Goal: Check status: Check status

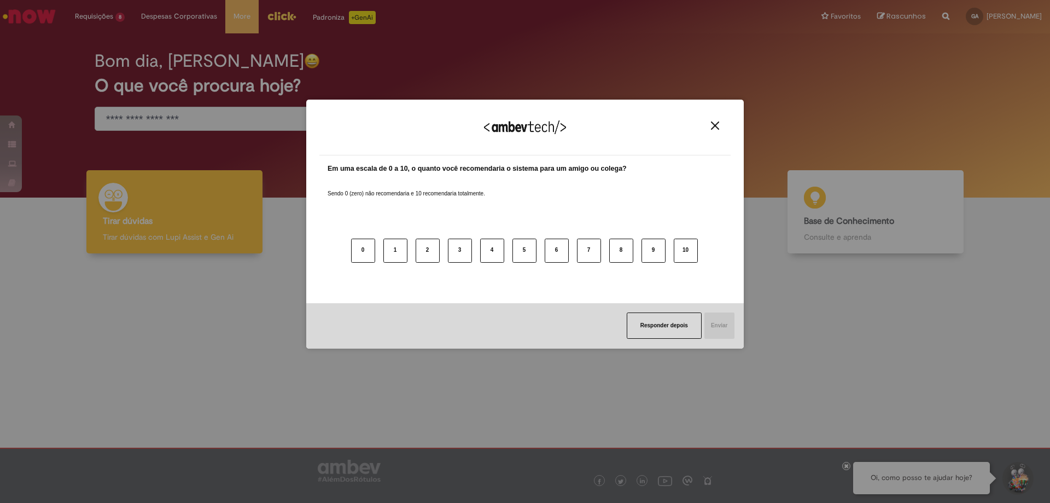
click at [712, 126] on img "Close" at bounding box center [715, 125] width 8 height 8
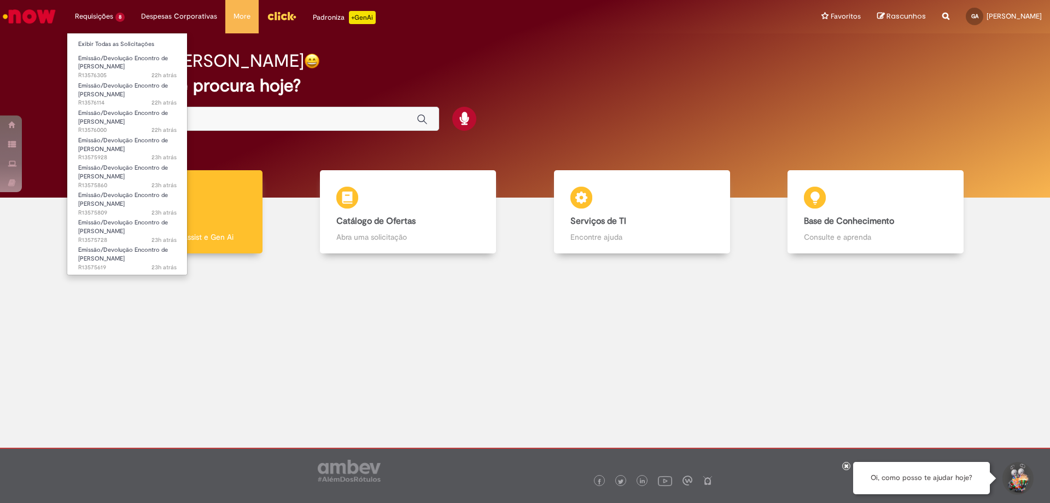
click at [80, 21] on li "Requisições 8 Exibir Todas as Solicitações Emissão/Devolução Encontro de Contas…" at bounding box center [100, 16] width 66 height 33
click at [102, 41] on link "Exibir Todas as Solicitações" at bounding box center [127, 44] width 120 height 12
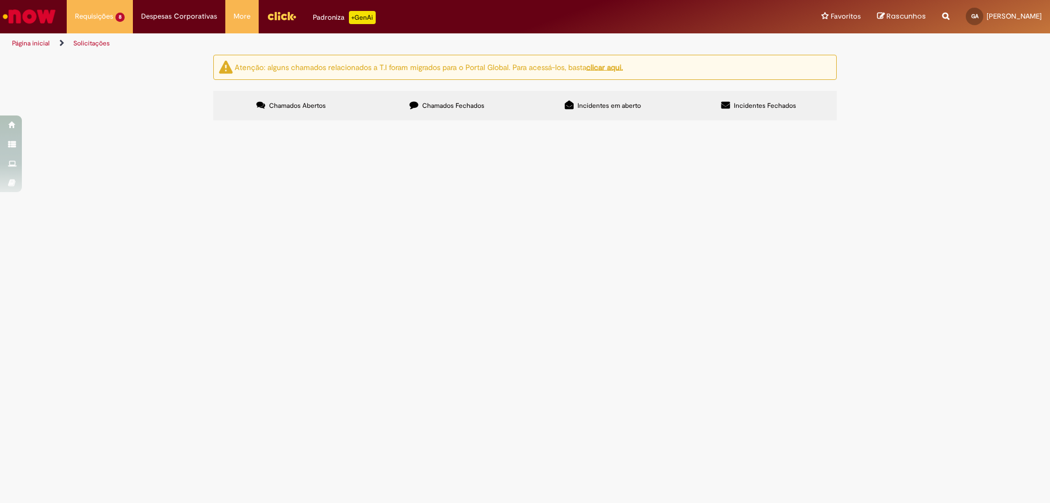
click at [0, 0] on span "R13575619" at bounding box center [0, 0] width 0 height 0
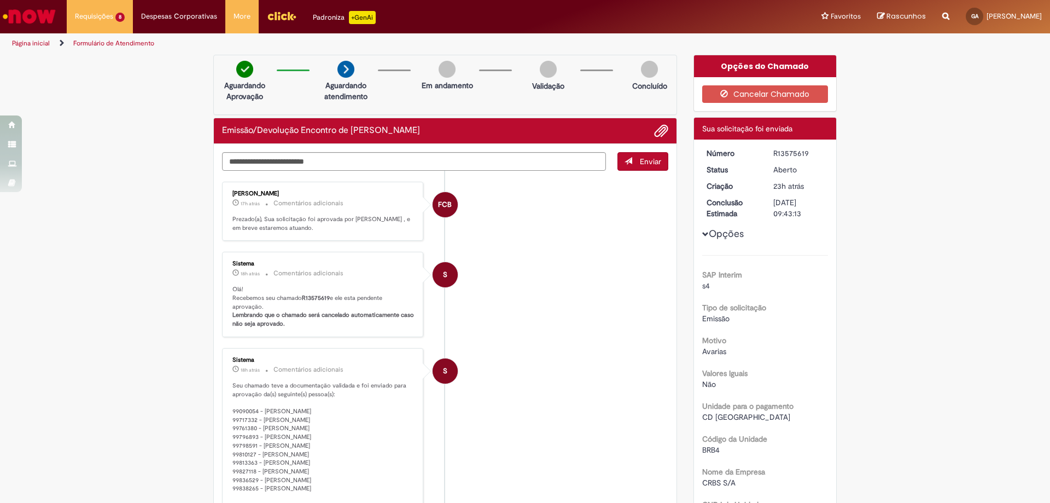
click at [306, 301] on b "R13575619" at bounding box center [316, 298] width 28 height 8
copy p "R13575619"
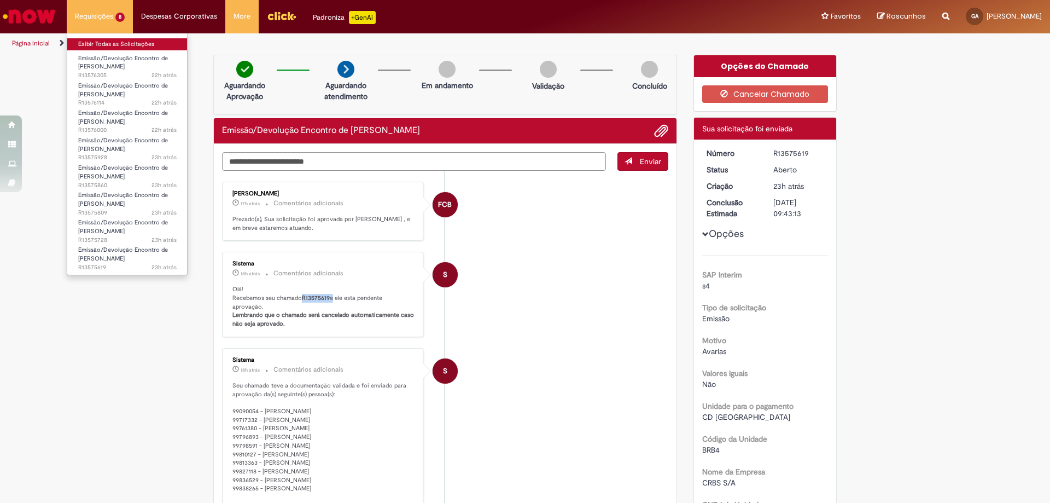
click at [115, 38] on link "Exibir Todas as Solicitações" at bounding box center [127, 44] width 120 height 12
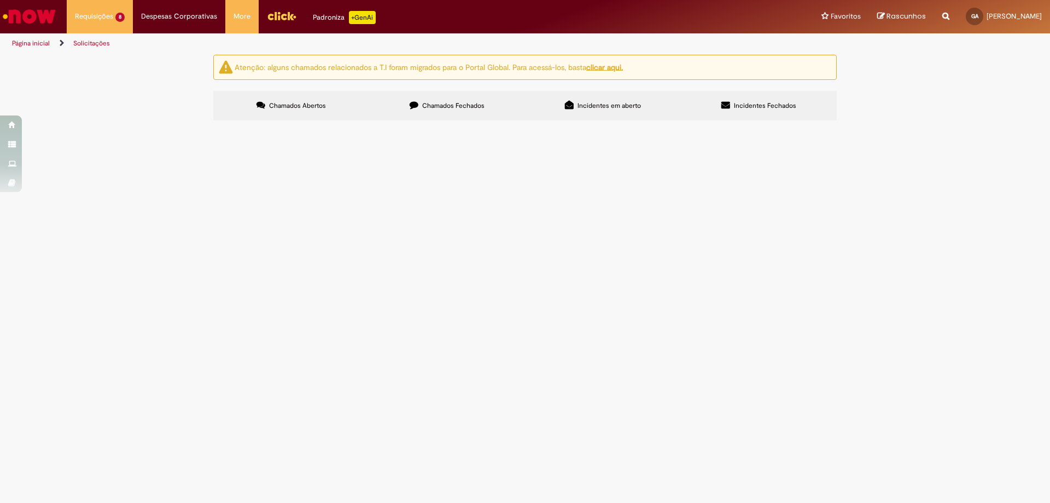
click at [0, 0] on span "R13575728" at bounding box center [0, 0] width 0 height 0
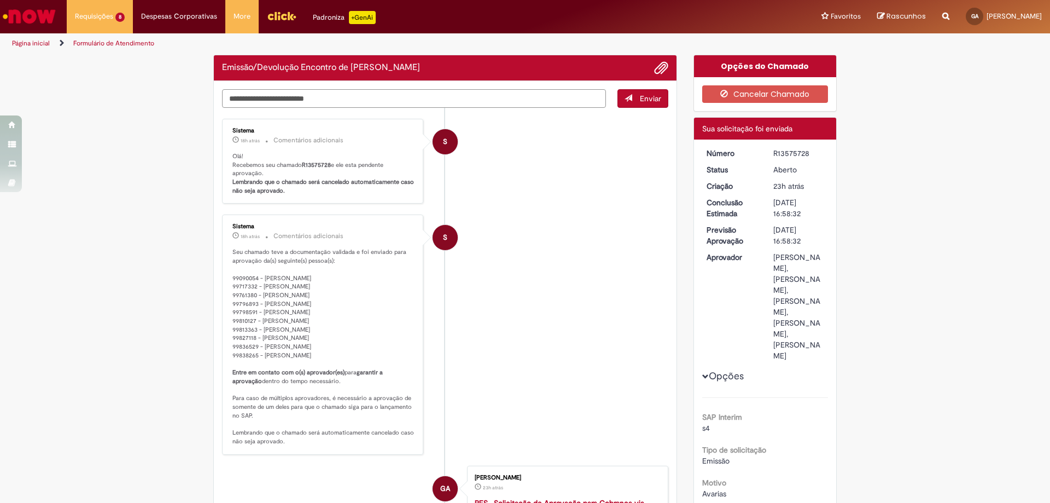
click at [305, 108] on textarea "Digite sua mensagem aqui..." at bounding box center [414, 98] width 384 height 19
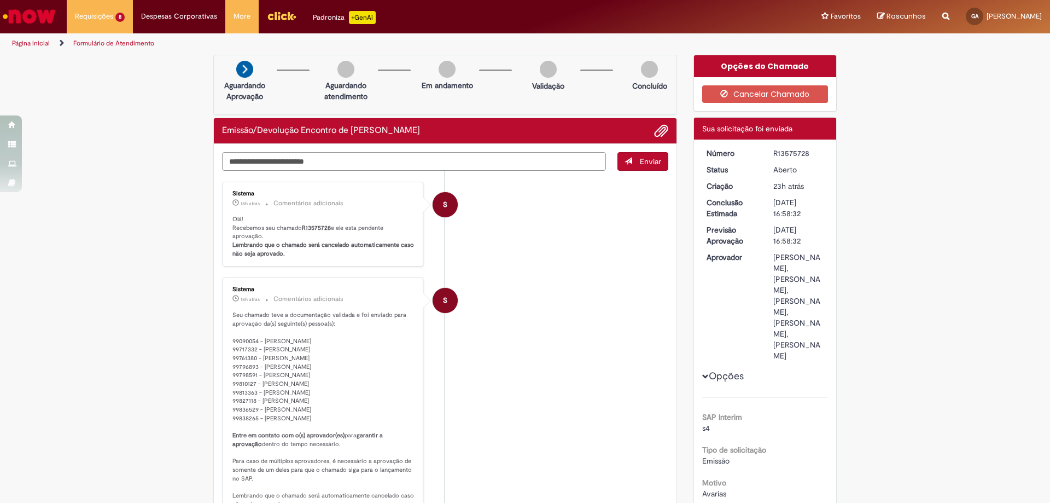
click at [305, 164] on textarea "Digite sua mensagem aqui..." at bounding box center [414, 161] width 384 height 19
click at [306, 228] on b "R13575728" at bounding box center [316, 228] width 29 height 8
copy p "R13575728"
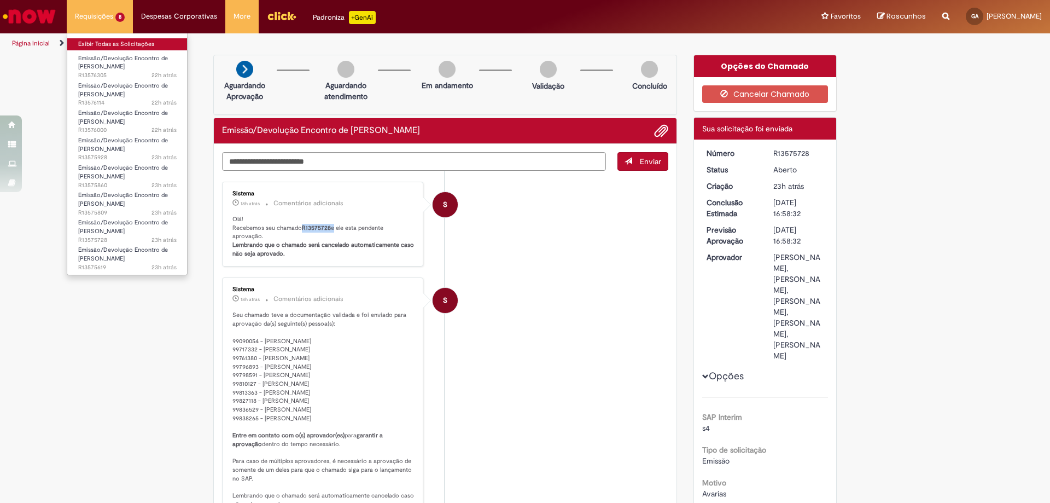
click at [101, 42] on link "Exibir Todas as Solicitações" at bounding box center [127, 44] width 120 height 12
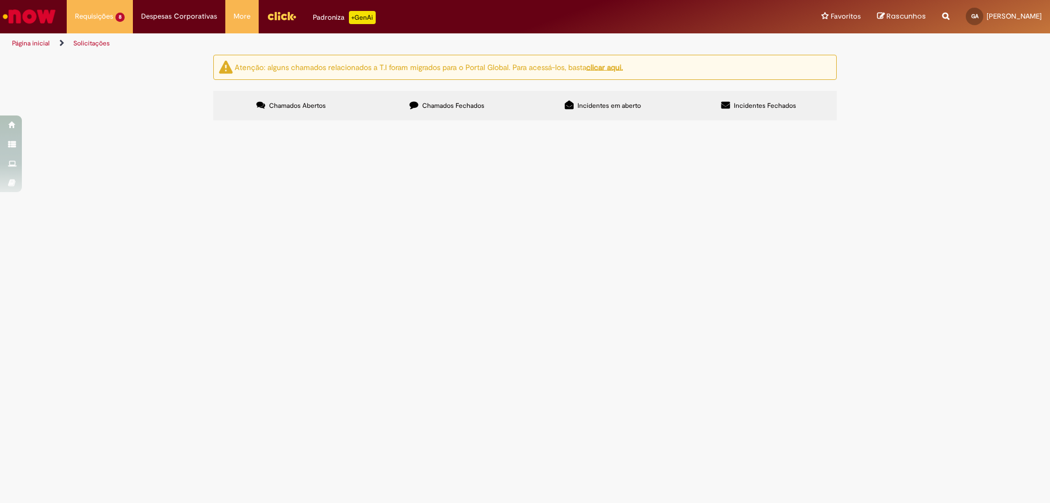
click at [0, 0] on span "Encontro de contas refente as NF´S: DT 6101877021 NF 411325" at bounding box center [0, 0] width 0 height 0
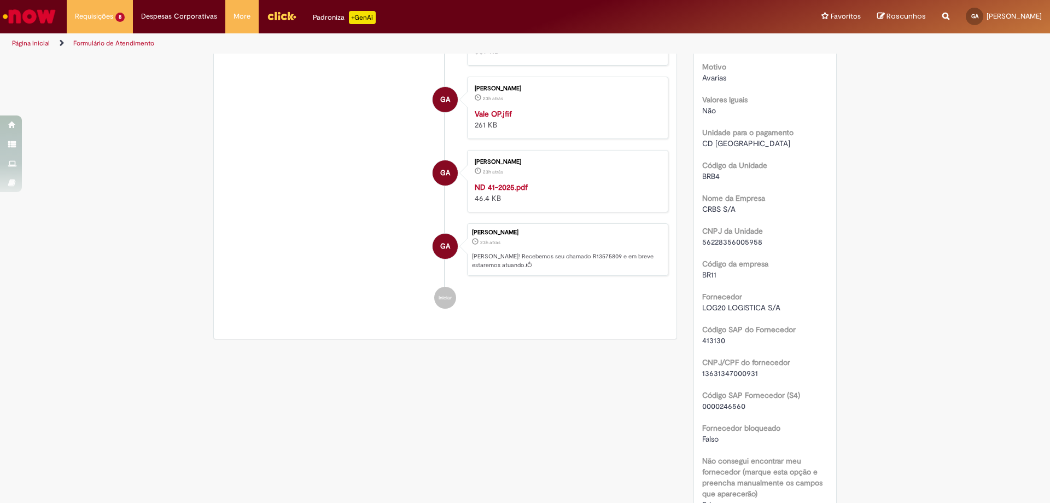
scroll to position [55, 0]
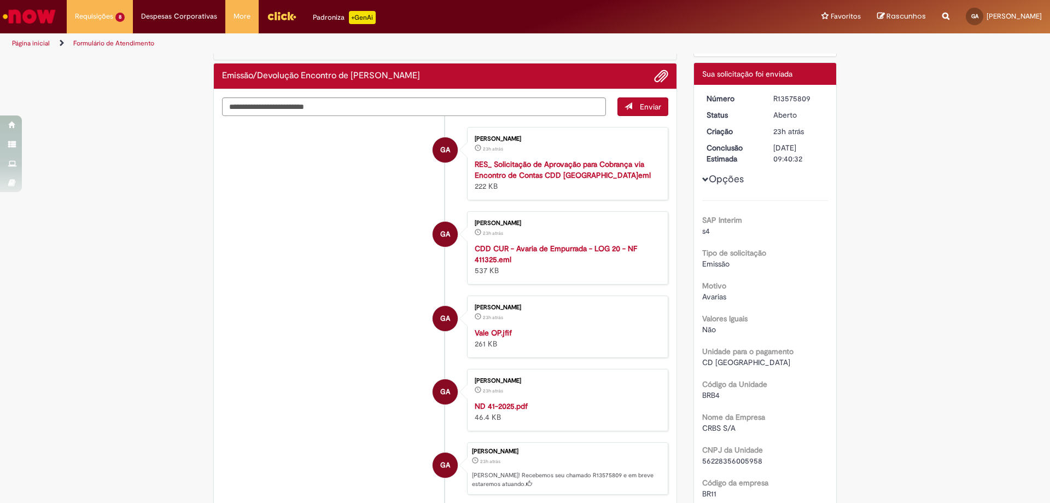
click at [783, 101] on div "R13575809" at bounding box center [799, 98] width 51 height 11
copy div "R13575809"
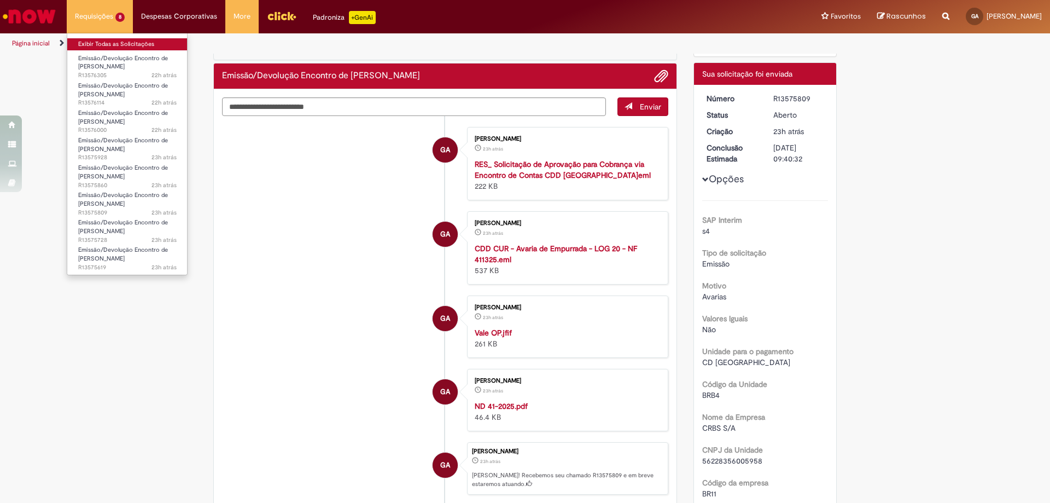
click at [104, 40] on link "Exibir Todas as Solicitações" at bounding box center [127, 44] width 120 height 12
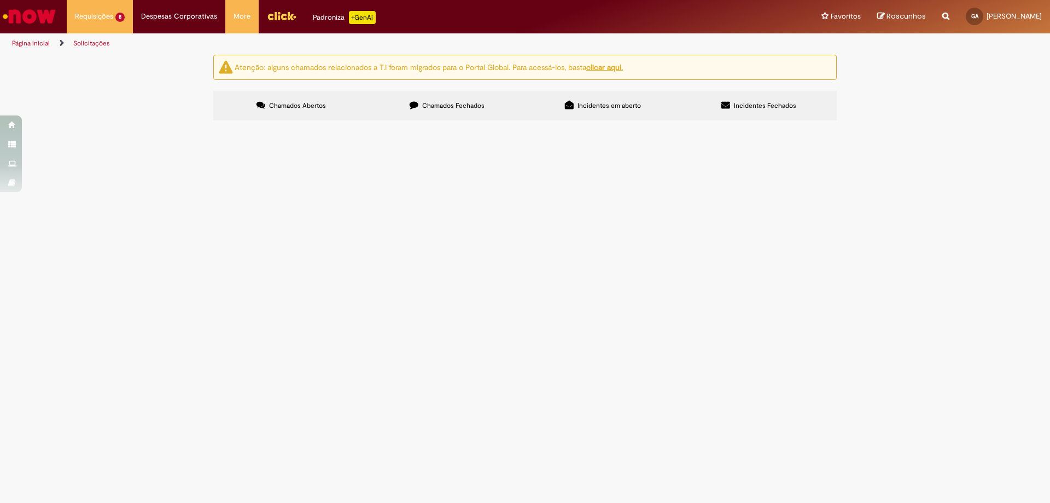
click at [0, 0] on span "Encontro de contas referente a NF: DT 6102068045 NF 1302056" at bounding box center [0, 0] width 0 height 0
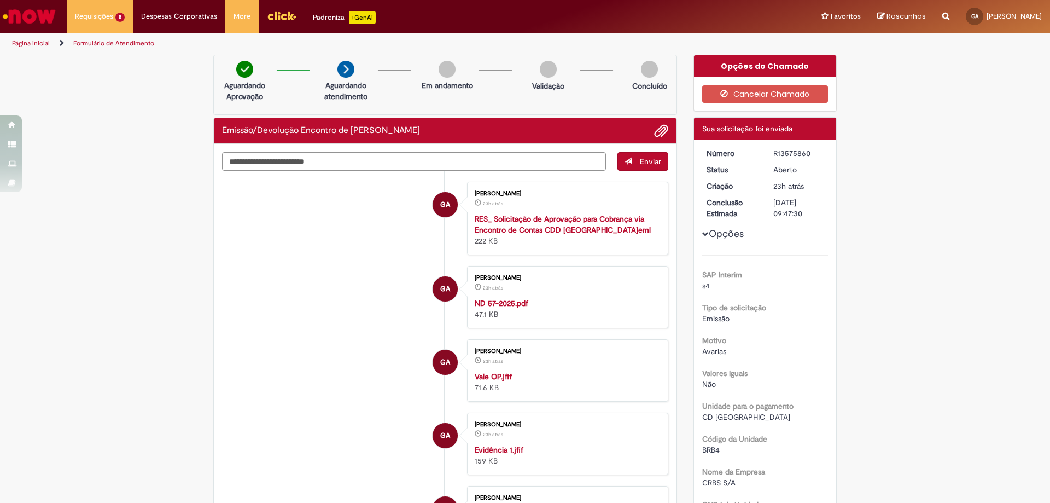
click at [786, 155] on div "R13575860" at bounding box center [799, 153] width 51 height 11
copy div "R13575860"
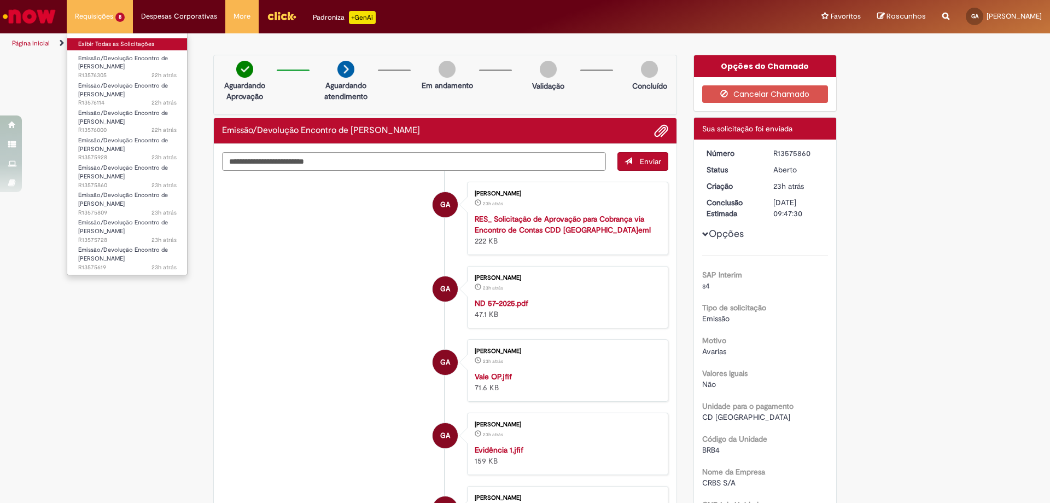
click at [98, 42] on link "Exibir Todas as Solicitações" at bounding box center [127, 44] width 120 height 12
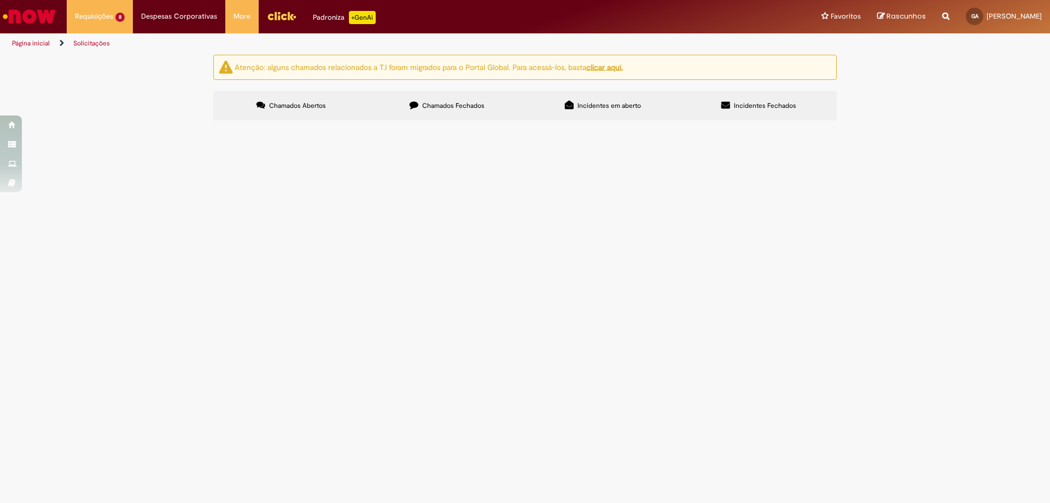
click at [0, 0] on span "Encontro de contas referente as NF´S: DT 6101953266 NF 642760 DT 6101950289 NF …" at bounding box center [0, 0] width 0 height 0
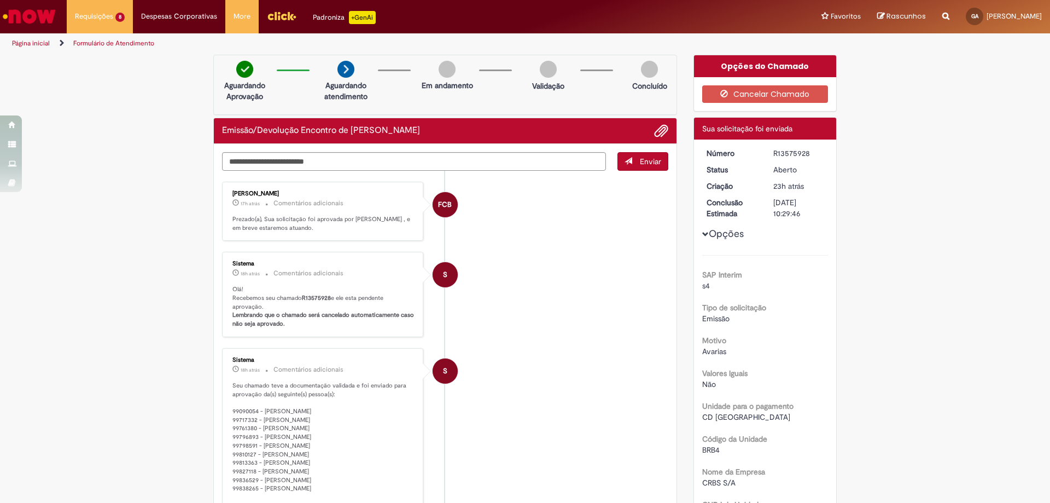
click at [785, 153] on div "R13575928" at bounding box center [799, 153] width 51 height 11
copy div "R13575928"
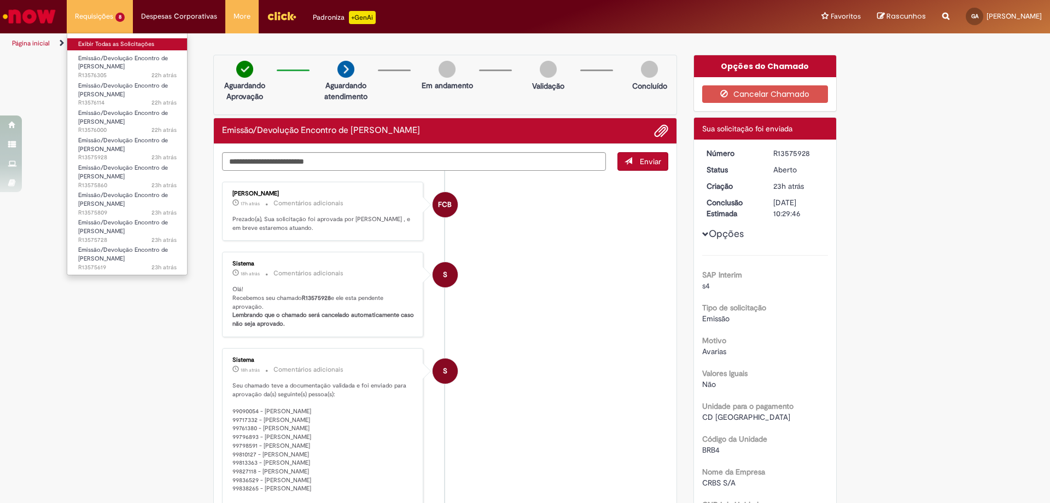
click at [113, 38] on link "Exibir Todas as Solicitações" at bounding box center [127, 44] width 120 height 12
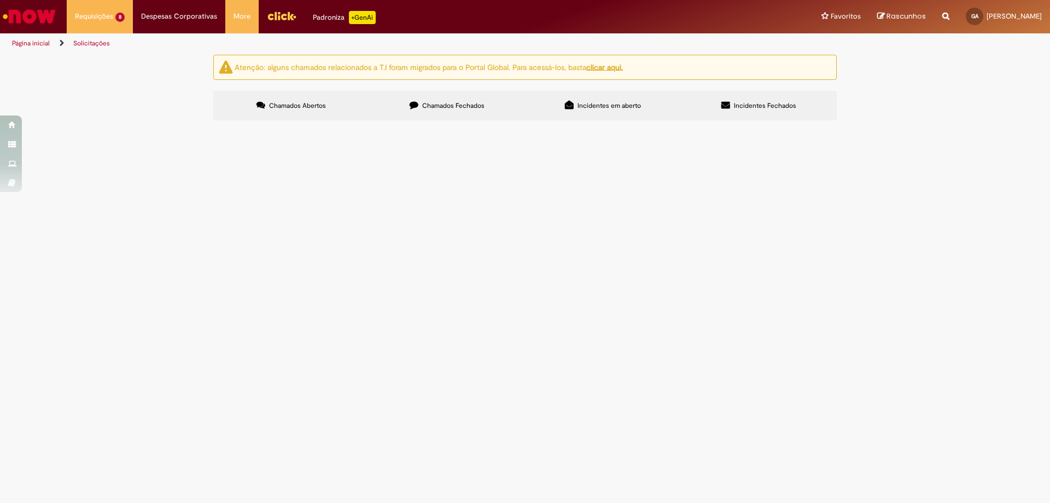
click at [0, 0] on span "Encontro de contas referente as NF´S: NF: 415937 DT: 6102022892 NF 416917 DT: 6…" at bounding box center [0, 0] width 0 height 0
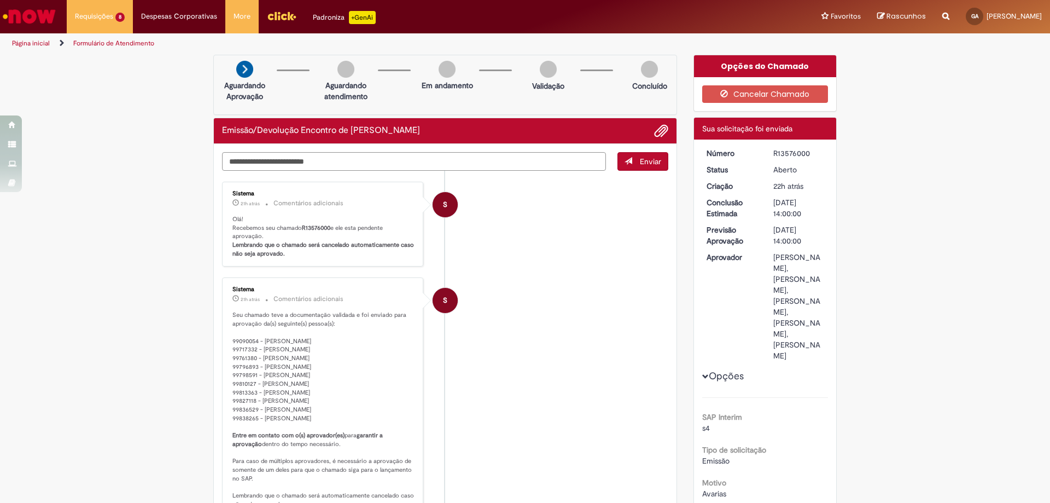
click at [318, 167] on textarea "Digite sua mensagem aqui..." at bounding box center [414, 161] width 384 height 19
click at [304, 228] on b "R13576000" at bounding box center [316, 228] width 28 height 8
copy p "R13576000"
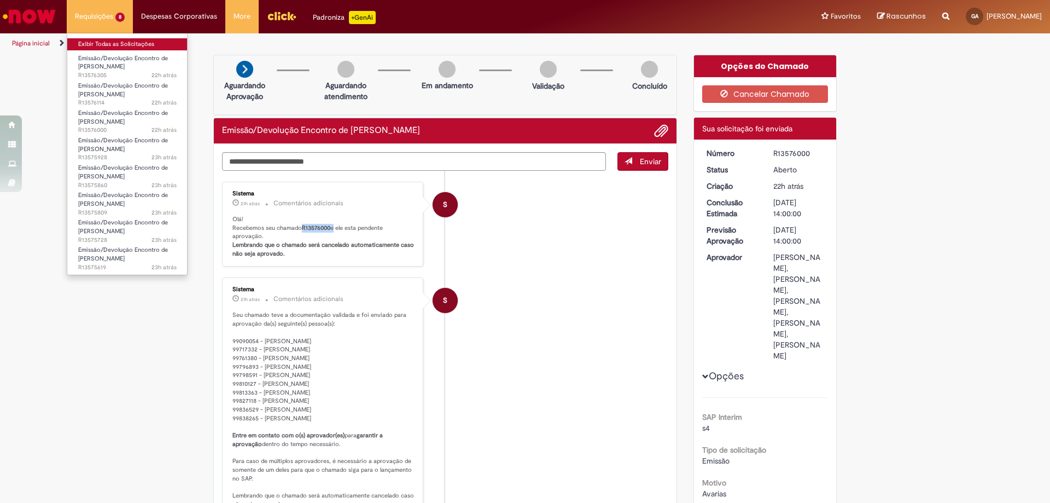
click at [111, 44] on link "Exibir Todas as Solicitações" at bounding box center [127, 44] width 120 height 12
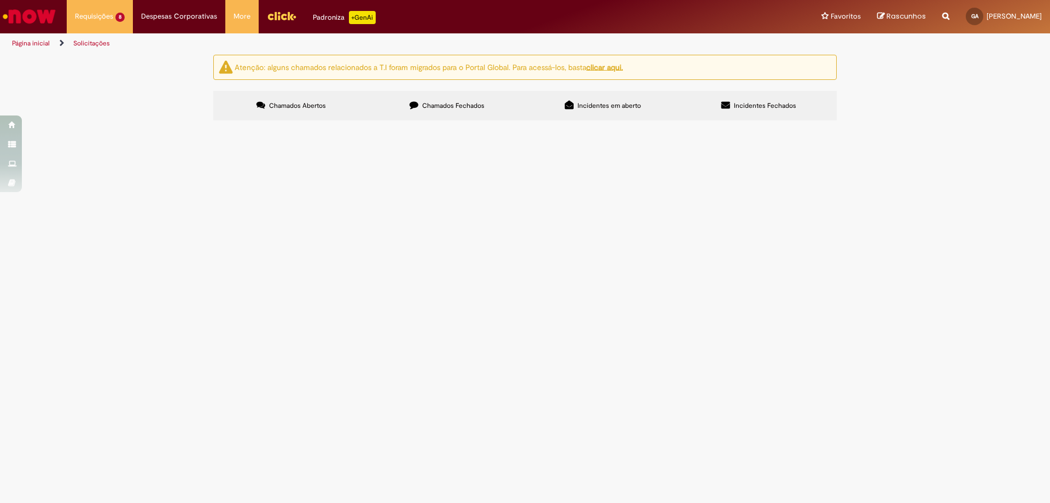
click at [0, 0] on span "Encontro de contas, refente as NF´S: DT 6101907835NF 412412 DT 6101925872 NF 41…" at bounding box center [0, 0] width 0 height 0
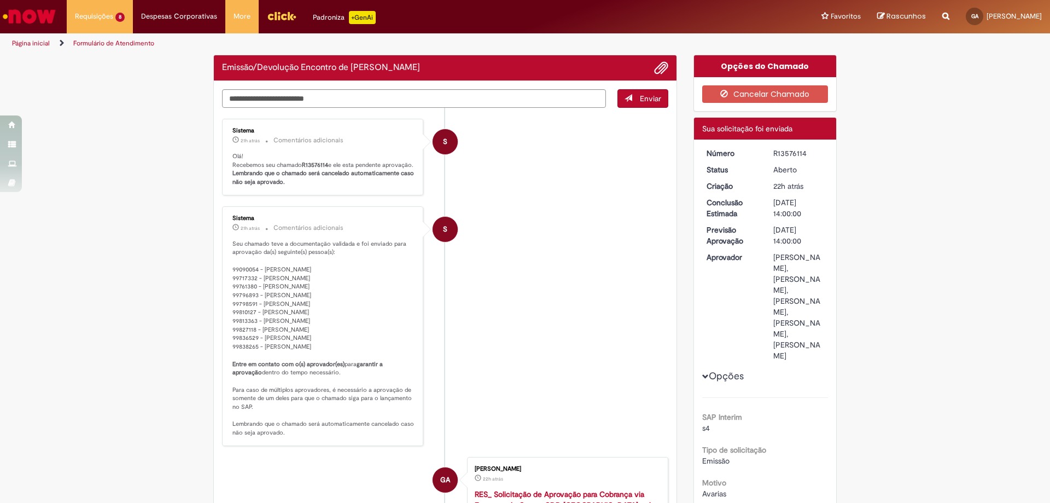
click at [306, 165] on b "R13576114" at bounding box center [315, 165] width 26 height 8
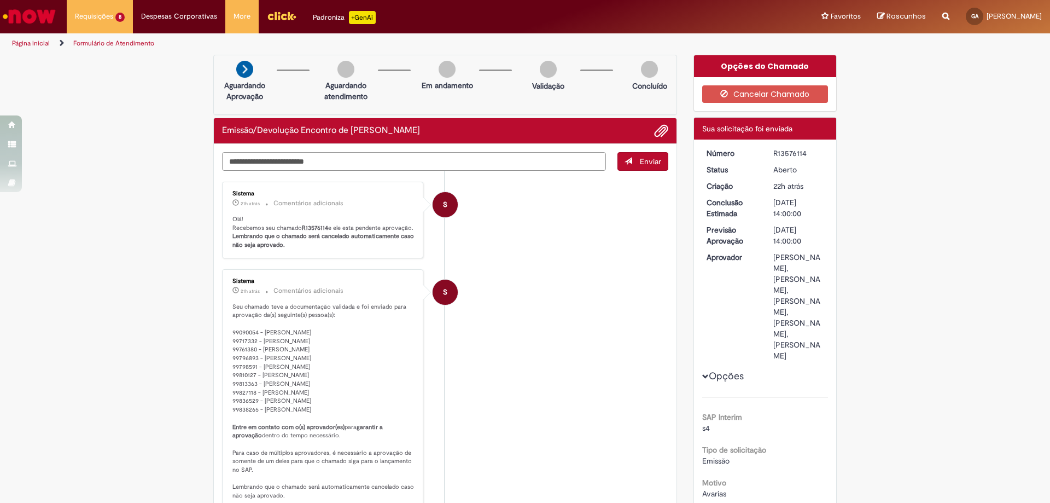
click at [306, 165] on textarea "Digite sua mensagem aqui..." at bounding box center [414, 161] width 384 height 19
click at [310, 227] on b "R13576114" at bounding box center [315, 228] width 26 height 8
copy p "R13576114"
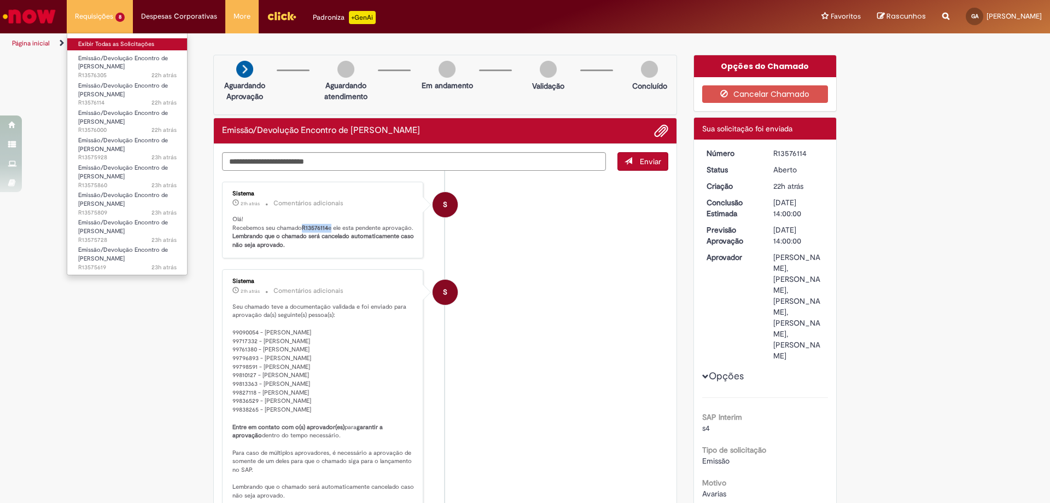
click at [100, 42] on link "Exibir Todas as Solicitações" at bounding box center [127, 44] width 120 height 12
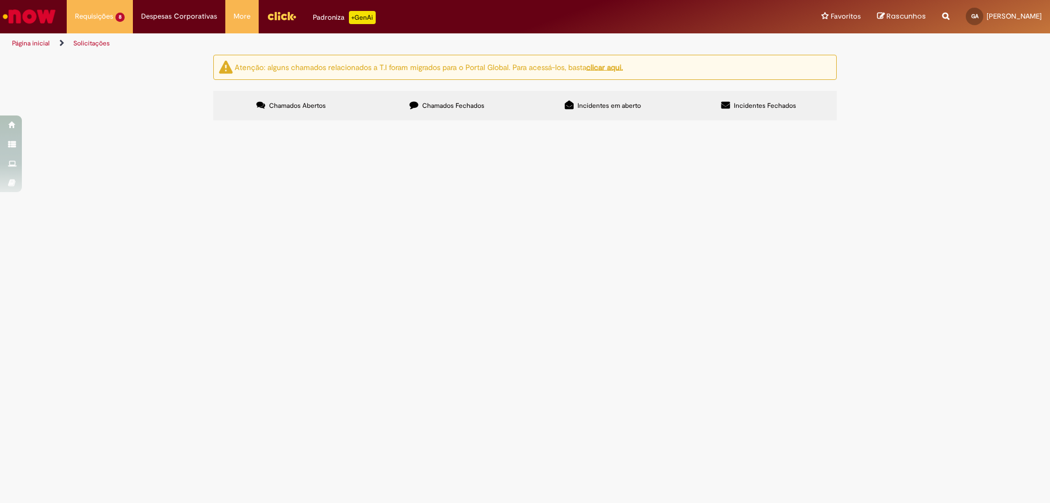
click at [0, 0] on span "R13576305" at bounding box center [0, 0] width 0 height 0
click at [0, 0] on span "Encontro de contas, referente as NF´S: DT 6102082116 NF 419583 DT 6102062318 NF…" at bounding box center [0, 0] width 0 height 0
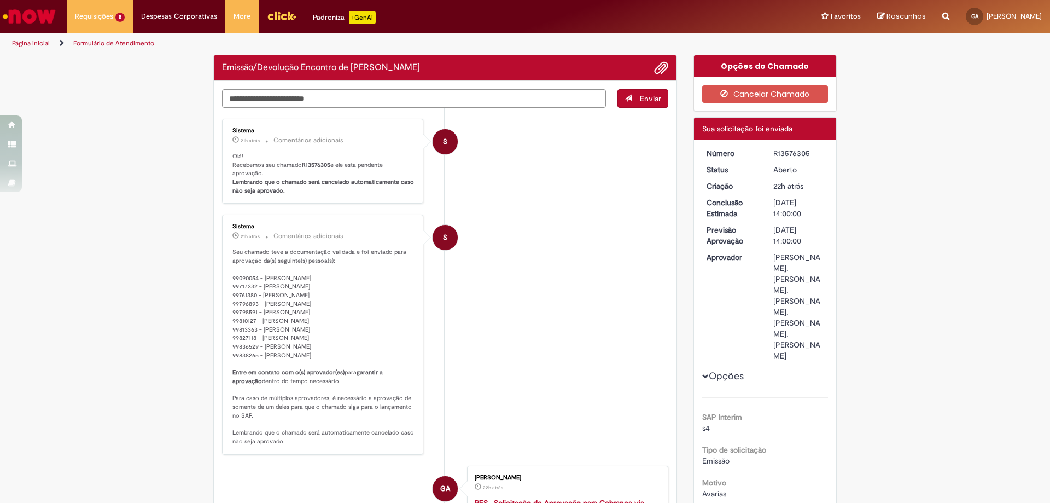
click at [313, 164] on b "R13576305" at bounding box center [316, 165] width 28 height 8
click at [313, 108] on div "Enviar S Sistema 21h atrás 21 horas atrás Comentários adicionais Olá! Recebemos…" at bounding box center [445, 98] width 446 height 19
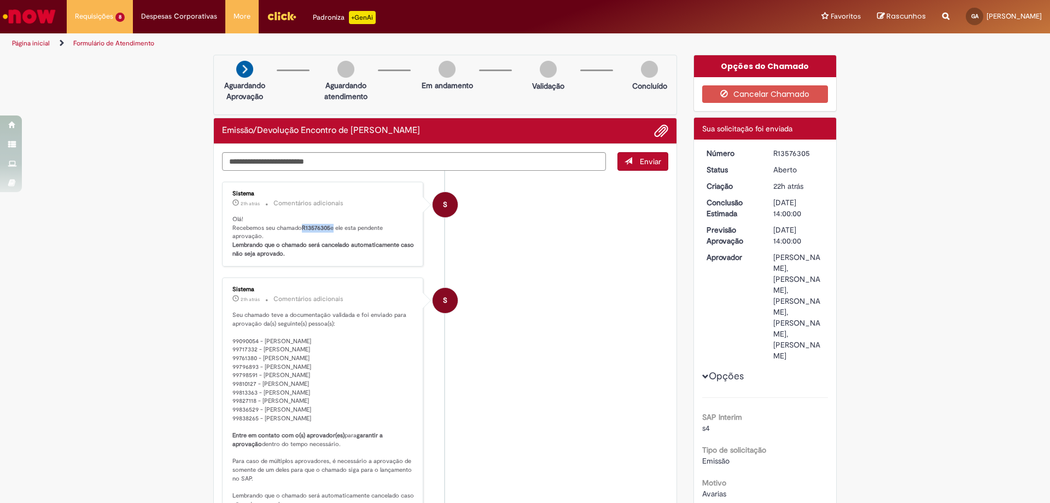
copy p "R13576305"
click at [495, 349] on li "S Sistema 21h atrás 21 horas atrás Comentários adicionais Seu chamado teve a do…" at bounding box center [445, 397] width 446 height 240
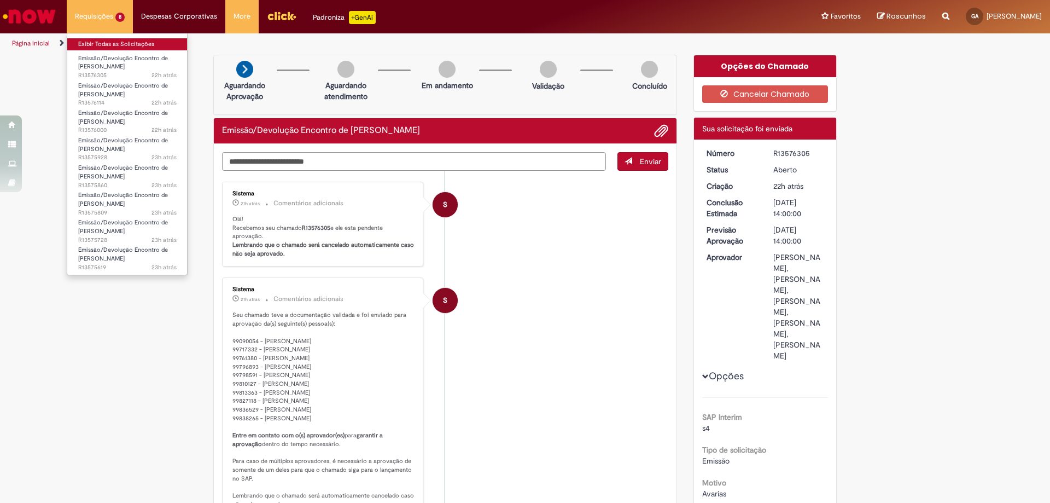
click at [102, 47] on link "Exibir Todas as Solicitações" at bounding box center [127, 44] width 120 height 12
